Goal: Transaction & Acquisition: Download file/media

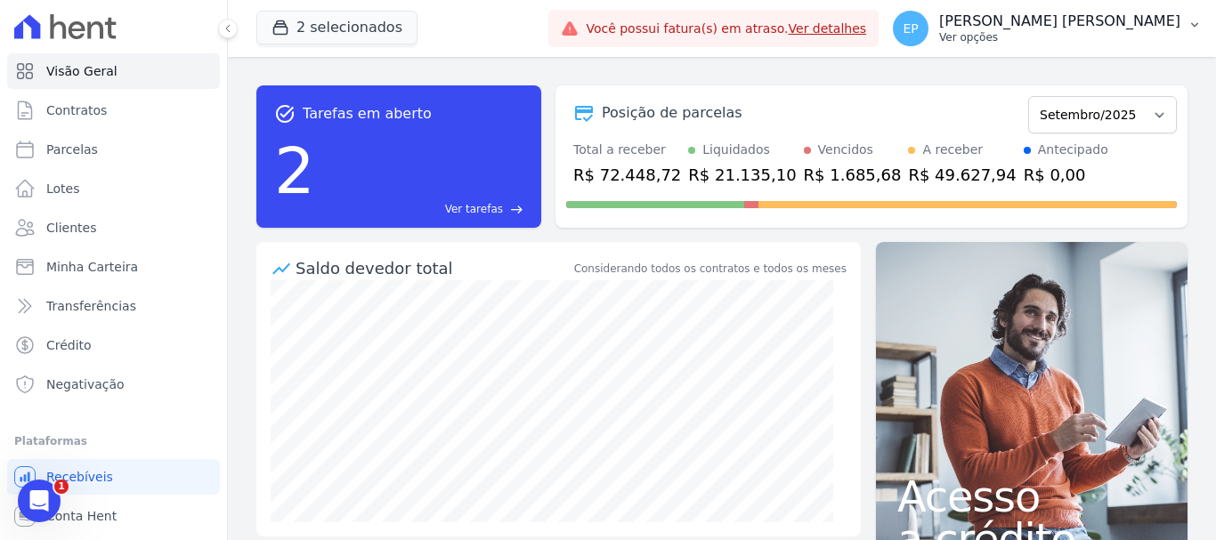
click at [1137, 32] on p "Ver opções" at bounding box center [1059, 37] width 241 height 14
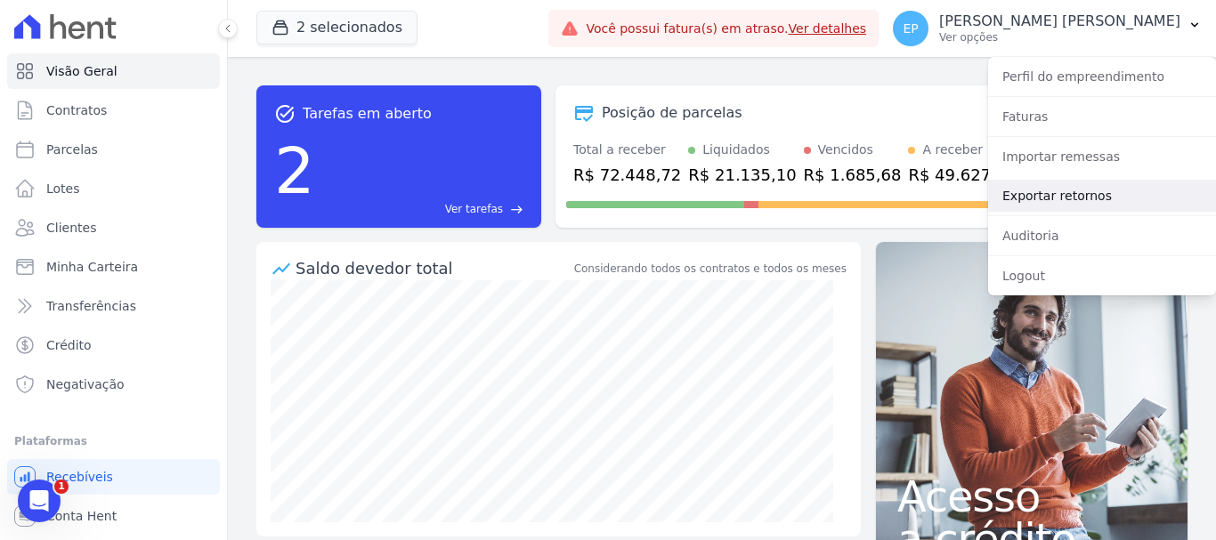
click at [1022, 196] on link "Exportar retornos" at bounding box center [1102, 196] width 228 height 32
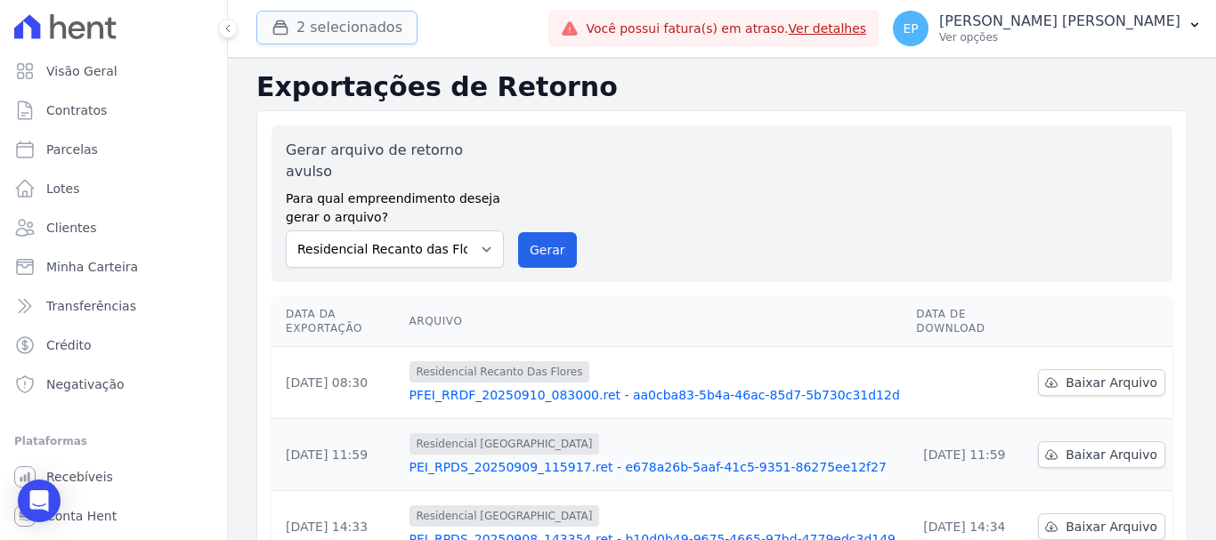
click at [278, 21] on icon "button" at bounding box center [280, 27] width 13 height 13
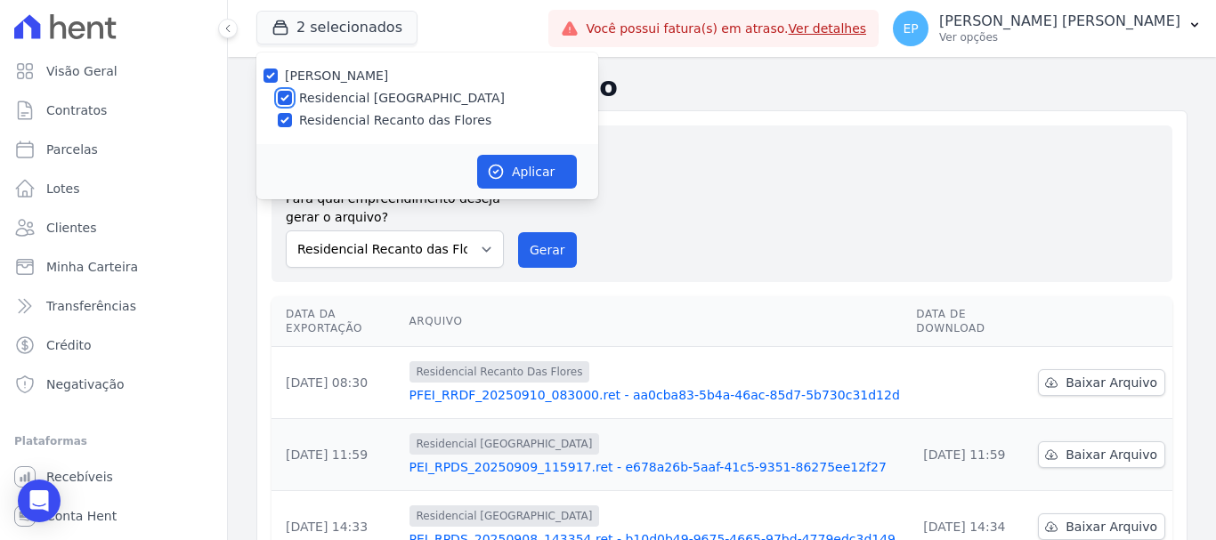
click at [282, 94] on input "Residencial [GEOGRAPHIC_DATA]" at bounding box center [285, 98] width 14 height 14
checkbox input "false"
click at [525, 172] on button "Aplicar" at bounding box center [527, 172] width 100 height 34
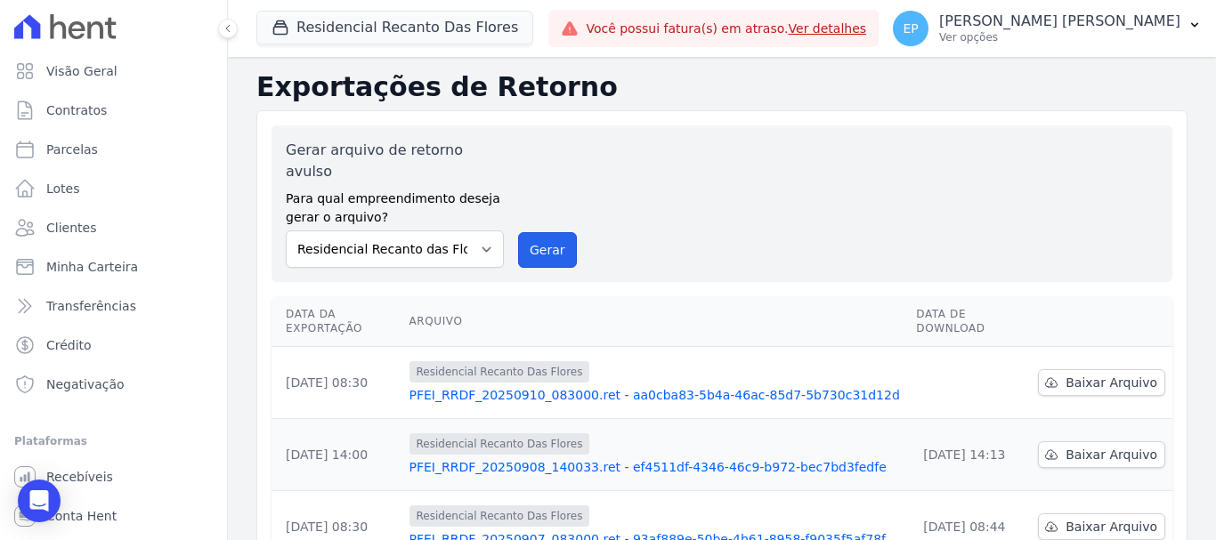
click at [540, 232] on button "Gerar" at bounding box center [547, 250] width 59 height 36
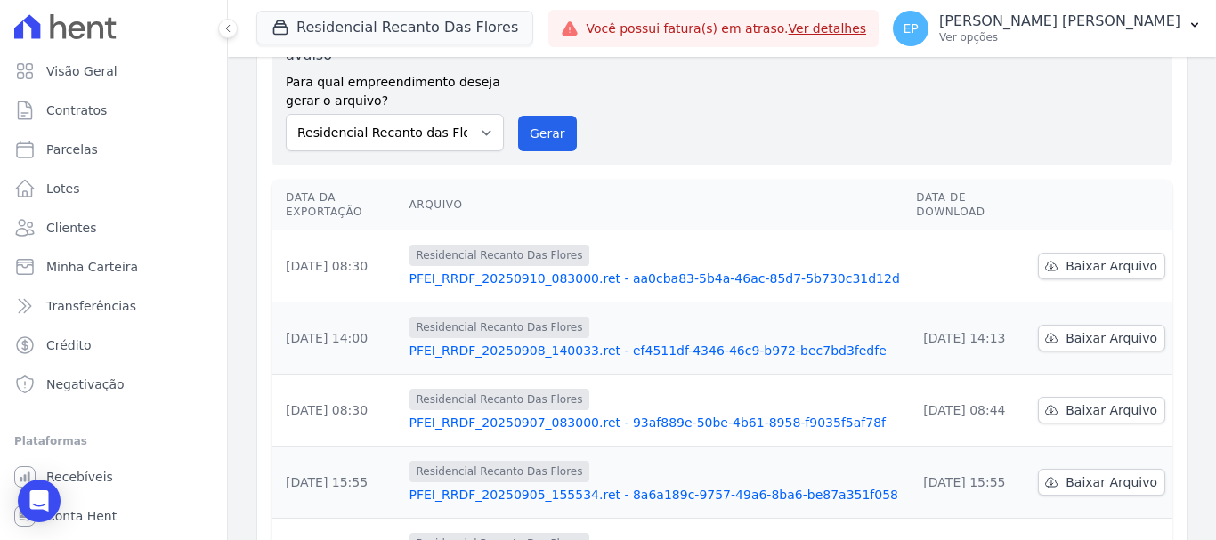
scroll to position [178, 0]
click at [1101, 256] on span "Baixar Arquivo" at bounding box center [1112, 265] width 92 height 18
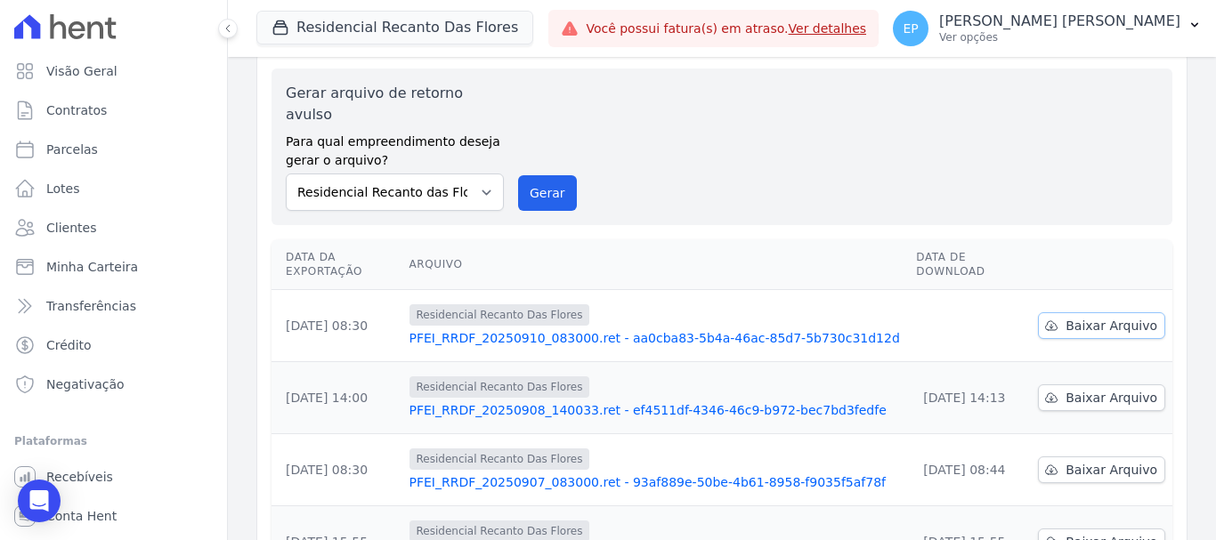
scroll to position [0, 0]
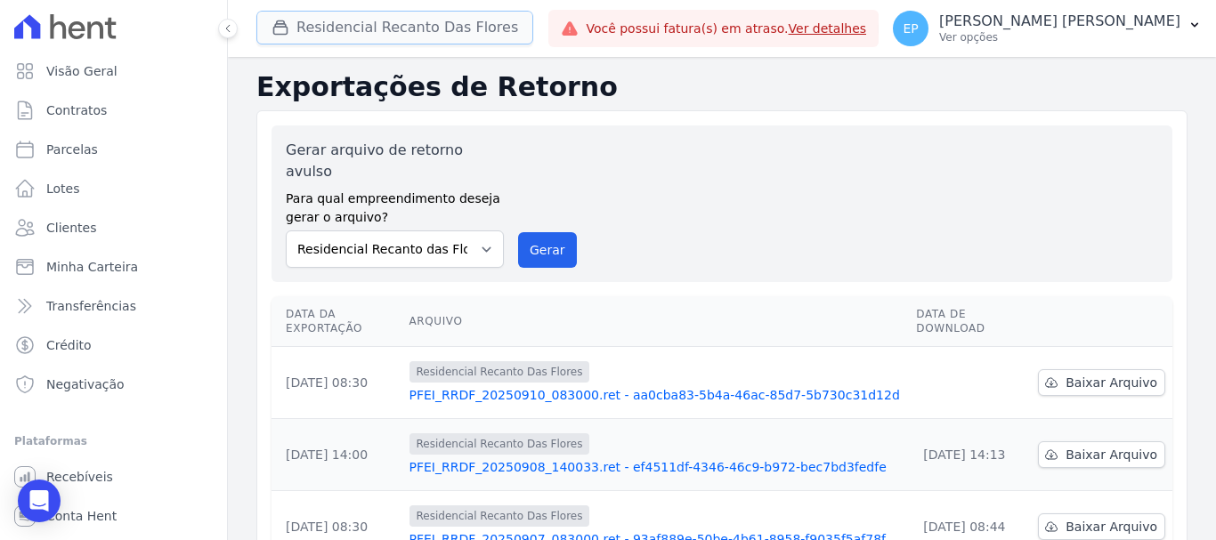
click at [282, 26] on icon "button" at bounding box center [281, 28] width 18 height 18
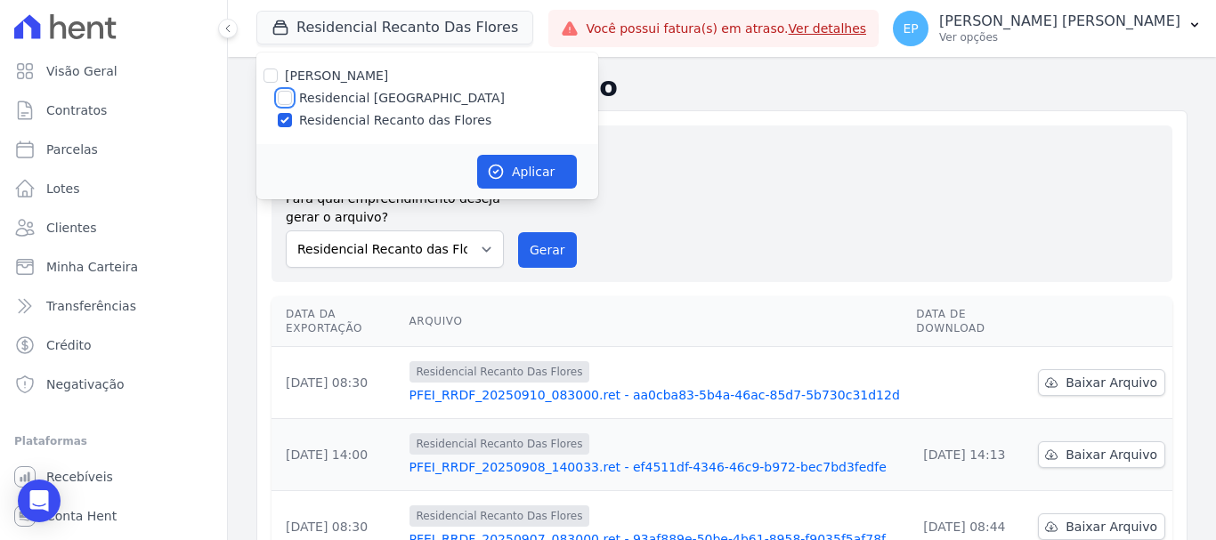
click at [287, 93] on input "Residencial [GEOGRAPHIC_DATA]" at bounding box center [285, 98] width 14 height 14
checkbox input "true"
click at [288, 120] on input "Residencial Recanto das Flores" at bounding box center [285, 120] width 14 height 14
checkbox input "false"
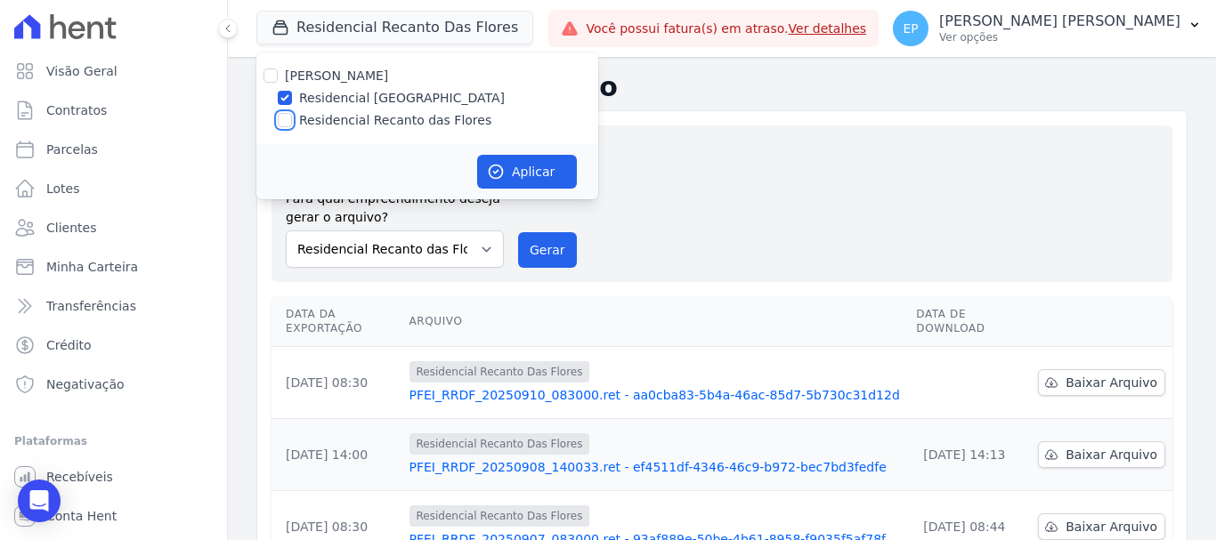
checkbox input "false"
click at [538, 163] on button "Aplicar" at bounding box center [527, 172] width 100 height 34
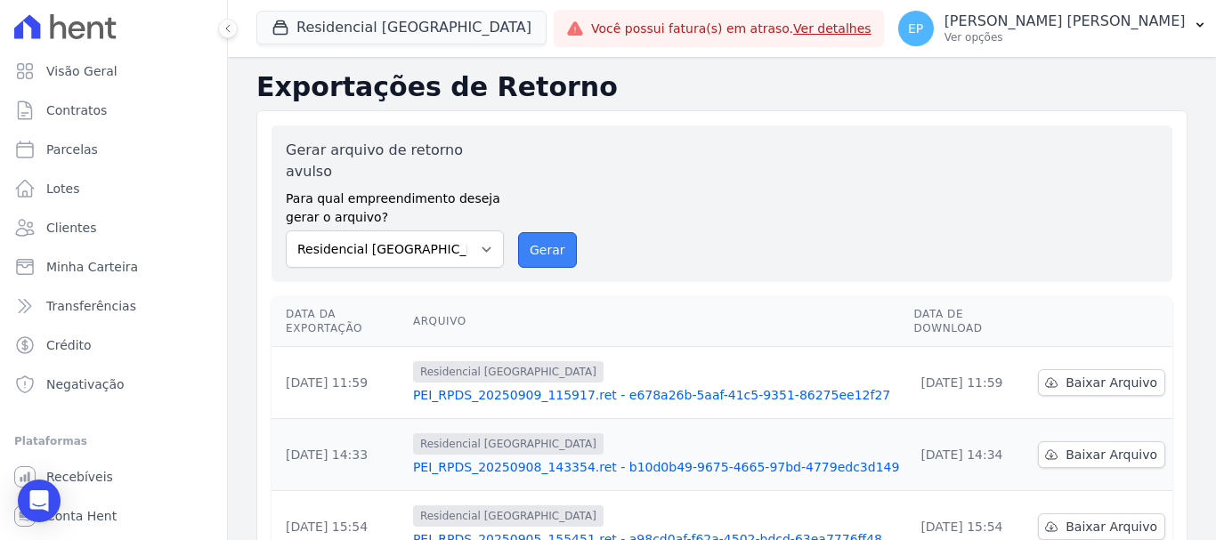
click at [545, 232] on button "Gerar" at bounding box center [547, 250] width 59 height 36
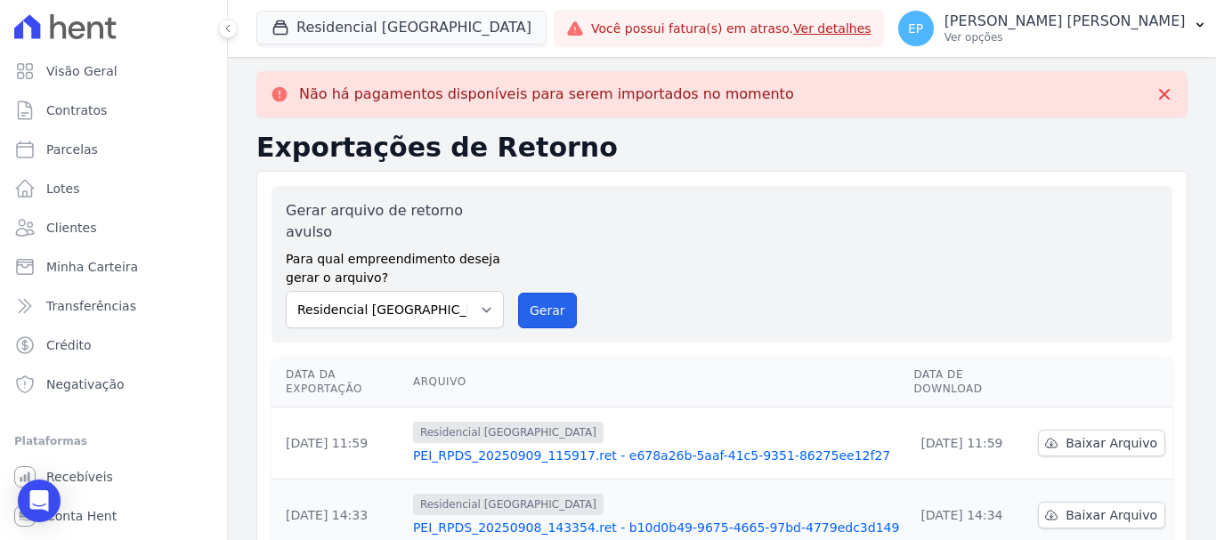
drag, startPoint x: 516, startPoint y: 288, endPoint x: 648, endPoint y: 123, distance: 212.2
click at [518, 293] on button "Gerar" at bounding box center [547, 311] width 59 height 36
